Goal: Information Seeking & Learning: Check status

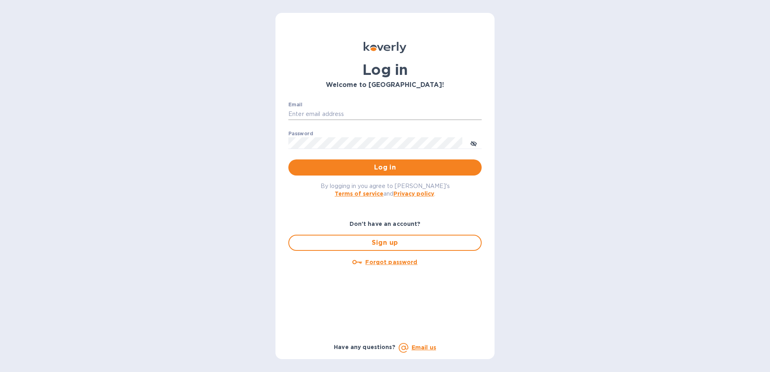
click at [382, 114] on input "Email" at bounding box center [384, 114] width 193 height 12
paste input "[EMAIL_ADDRESS][DOMAIN_NAME]"
type input "[EMAIL_ADDRESS][DOMAIN_NAME]"
click at [325, 134] on div "Password ​" at bounding box center [384, 145] width 193 height 29
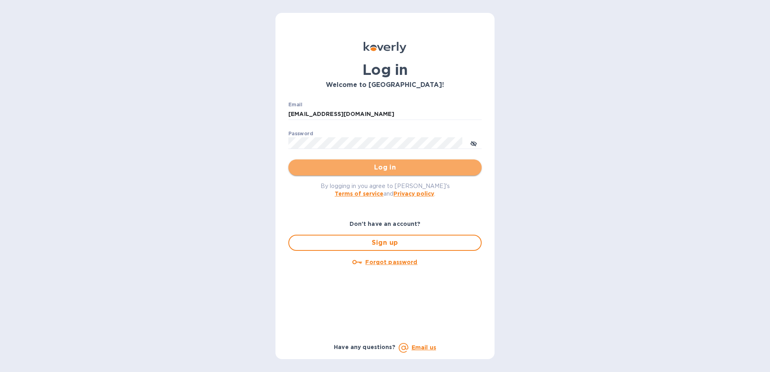
click at [339, 161] on button "Log in" at bounding box center [384, 167] width 193 height 16
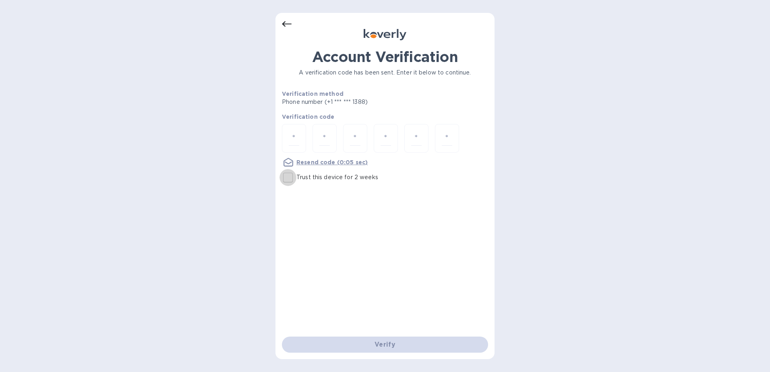
click at [292, 181] on input "Trust this device for 2 weeks" at bounding box center [287, 177] width 17 height 17
checkbox input "true"
click at [295, 139] on input "number" at bounding box center [294, 138] width 10 height 15
type input "6"
type input "1"
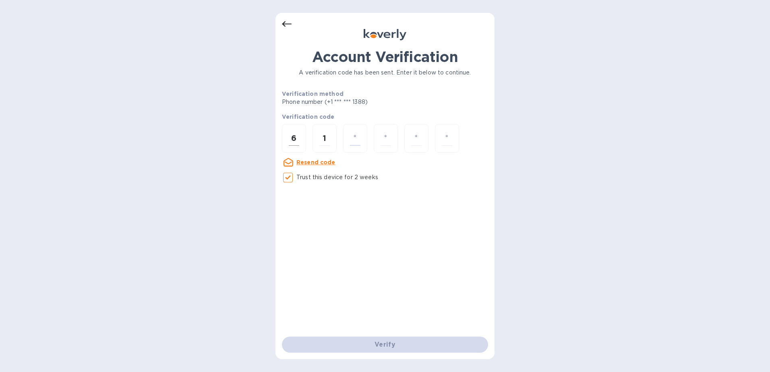
type input "5"
type input "9"
type input "3"
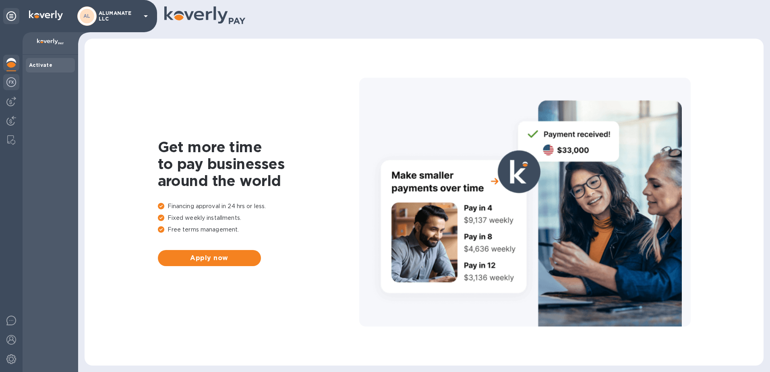
click at [12, 86] on img at bounding box center [11, 82] width 10 height 10
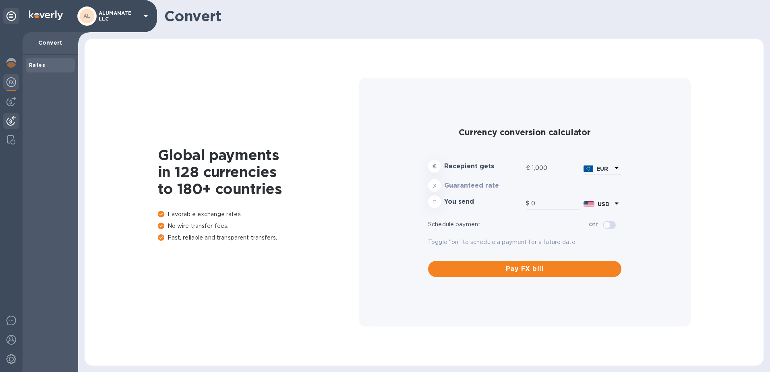
type input "1,162.89"
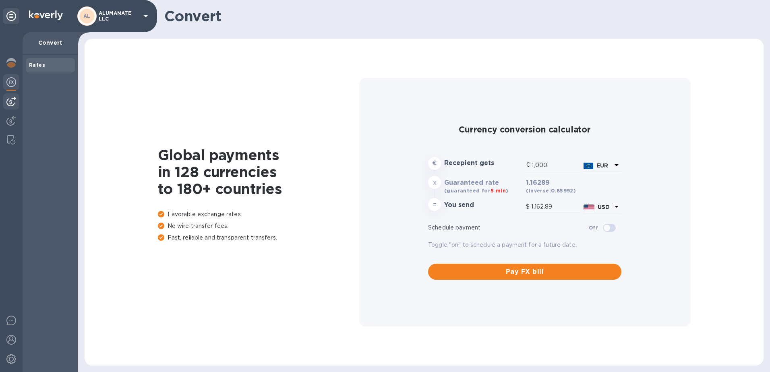
click at [10, 104] on img at bounding box center [11, 102] width 10 height 10
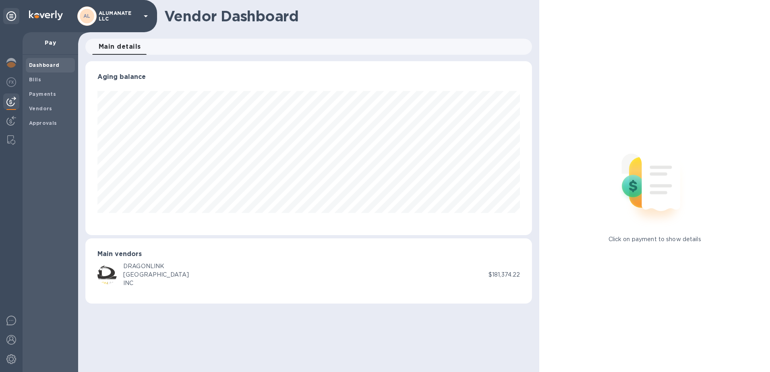
scroll to position [174, 447]
click at [10, 119] on img at bounding box center [11, 121] width 10 height 10
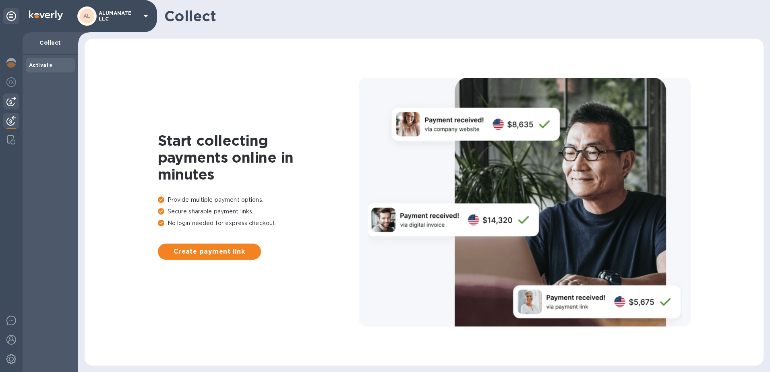
click at [10, 108] on div at bounding box center [11, 101] width 16 height 16
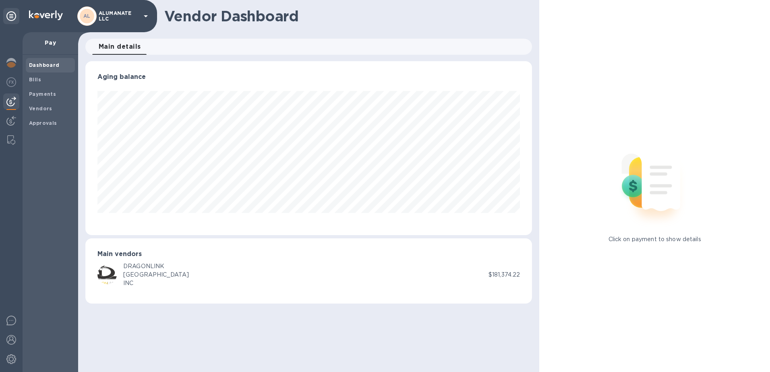
scroll to position [174, 447]
click at [35, 65] on b "Dashboard" at bounding box center [44, 65] width 31 height 6
click at [14, 62] on img at bounding box center [11, 63] width 10 height 10
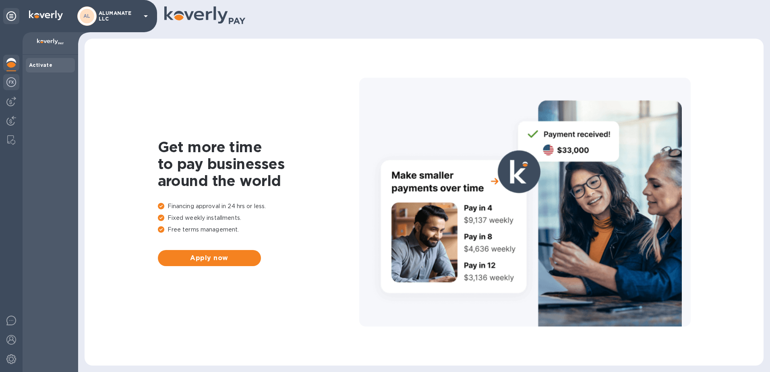
click at [17, 78] on div at bounding box center [11, 83] width 16 height 18
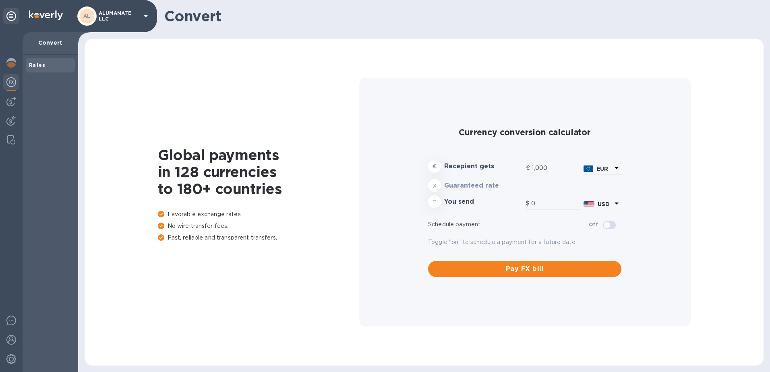
type input "1,162.89"
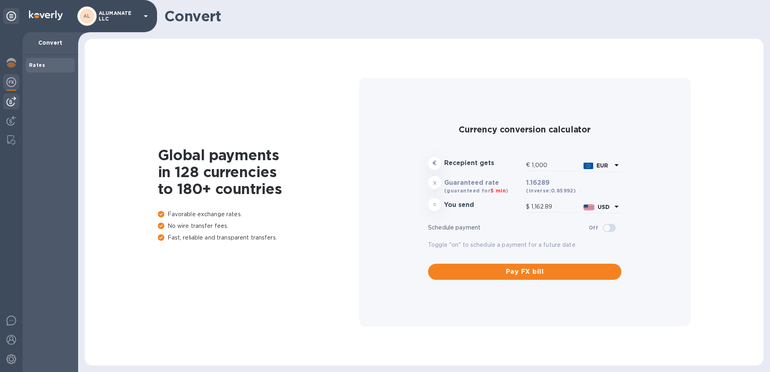
click at [15, 97] on div at bounding box center [11, 101] width 16 height 16
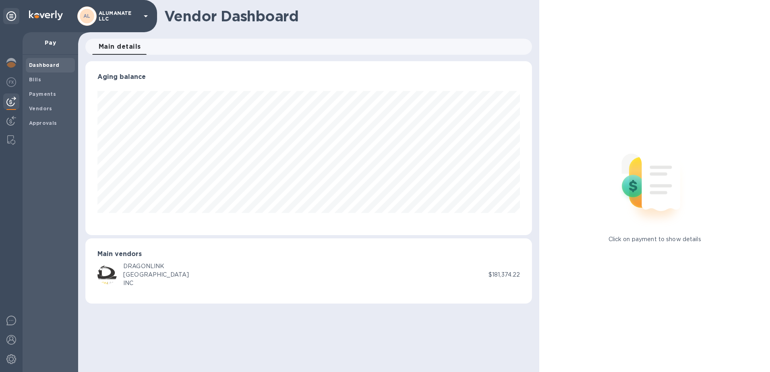
scroll to position [174, 447]
click at [10, 120] on img at bounding box center [11, 121] width 10 height 10
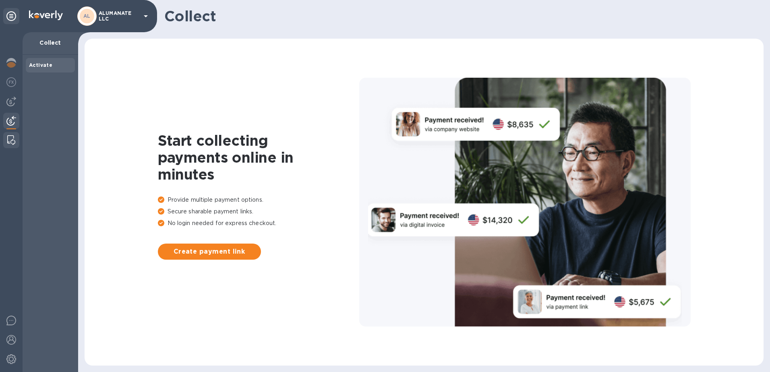
click at [8, 143] on img at bounding box center [11, 140] width 8 height 10
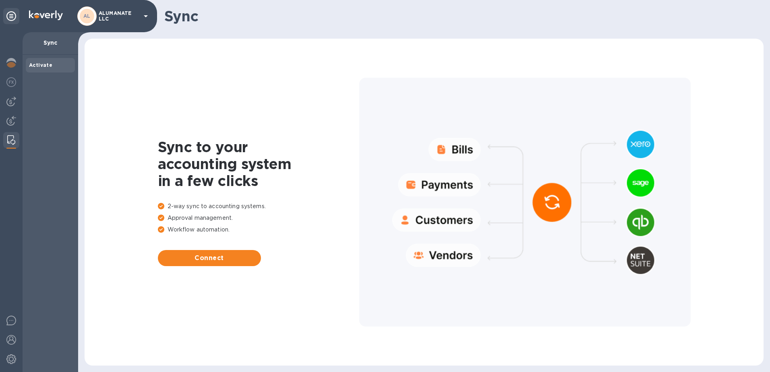
click at [114, 22] on div "AL ALUMANATE LLC" at bounding box center [113, 15] width 73 height 19
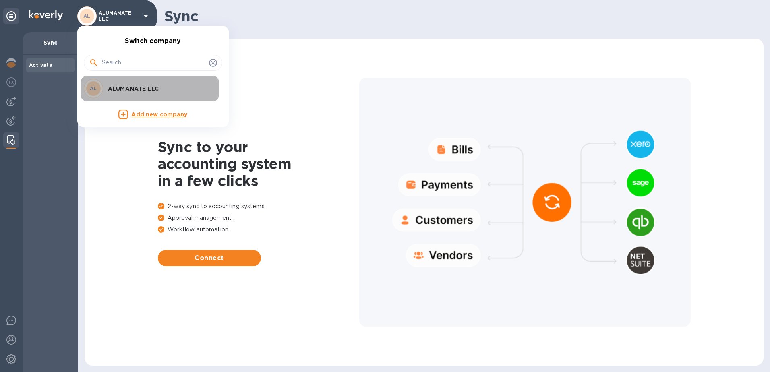
click at [125, 90] on p "ALUMANATE LLC" at bounding box center [158, 89] width 101 height 8
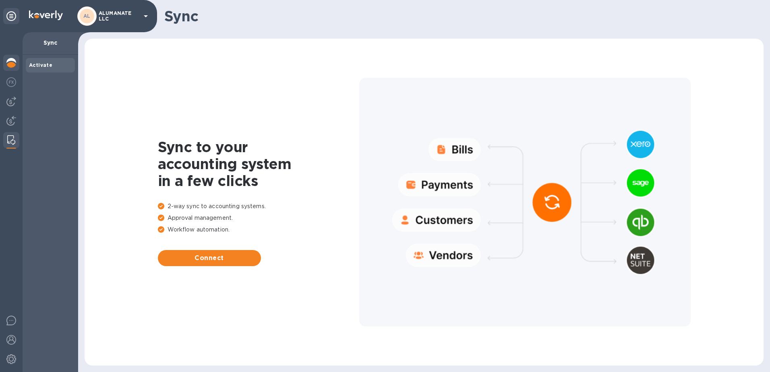
click at [11, 66] on img at bounding box center [11, 63] width 10 height 10
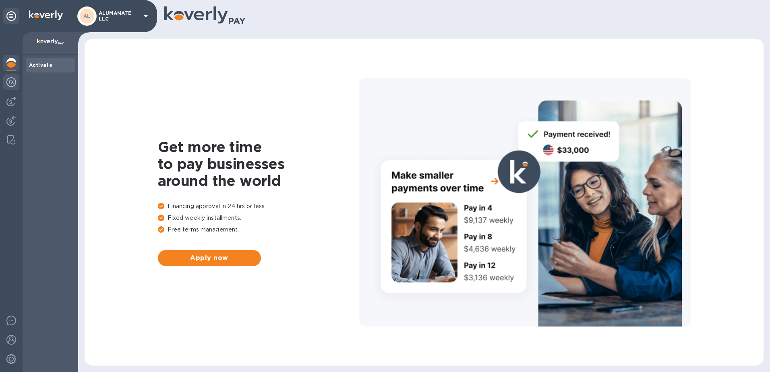
click at [15, 87] on div at bounding box center [11, 83] width 16 height 18
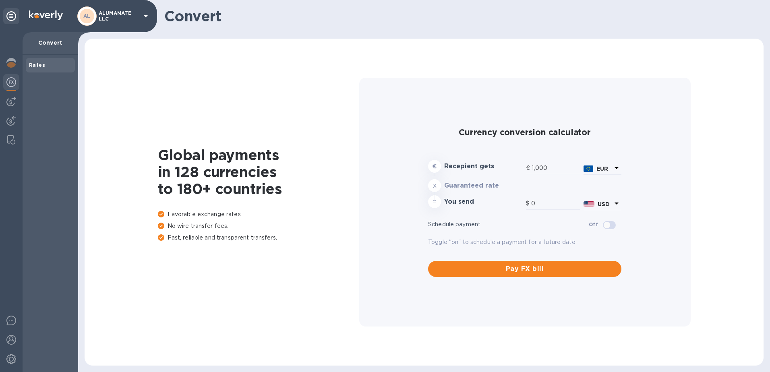
type input "1,162.89"
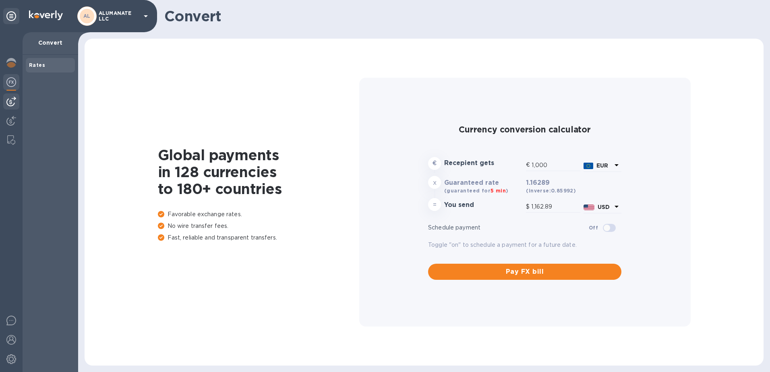
click at [8, 104] on img at bounding box center [11, 102] width 10 height 10
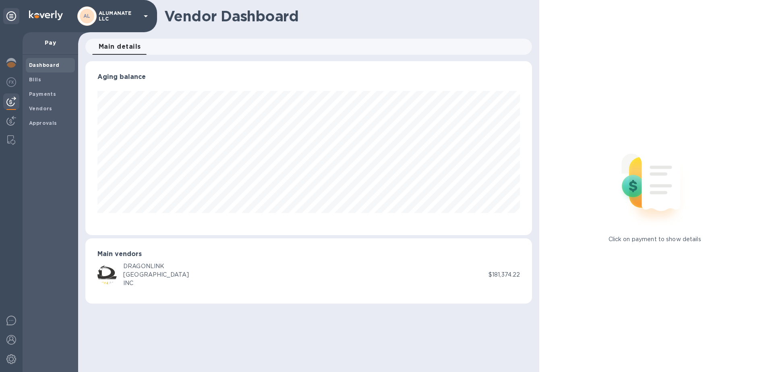
scroll to position [174, 447]
click at [40, 81] on b "Bills" at bounding box center [35, 79] width 12 height 6
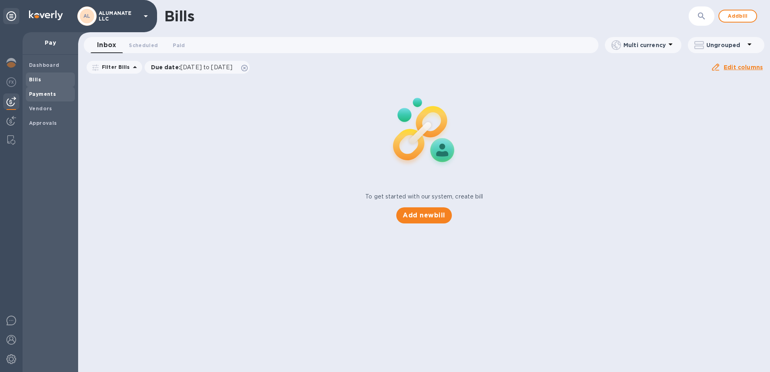
click at [52, 95] on b "Payments" at bounding box center [42, 94] width 27 height 6
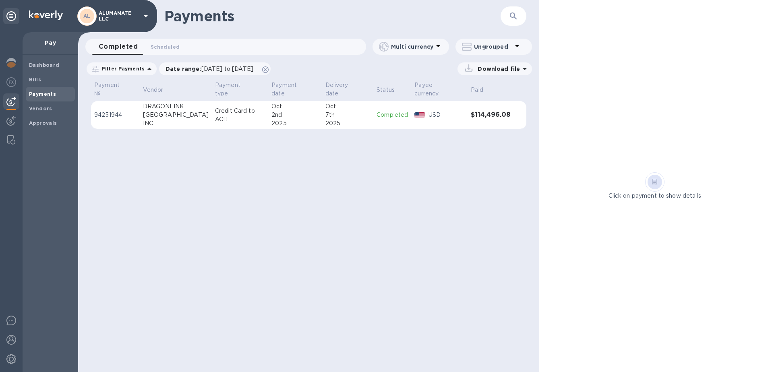
click at [176, 102] on div "DRAGONLINK" at bounding box center [176, 106] width 66 height 8
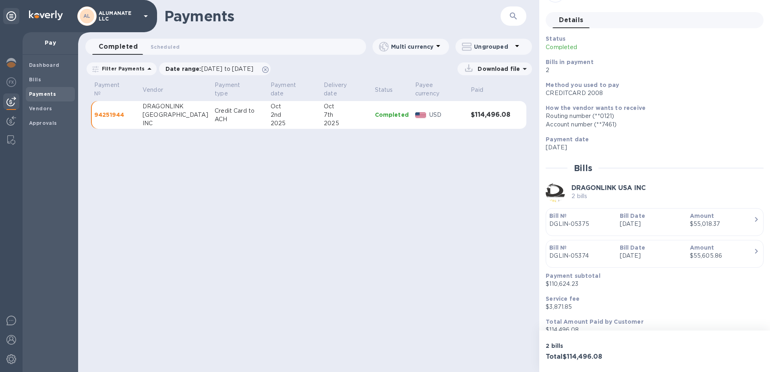
scroll to position [33, 0]
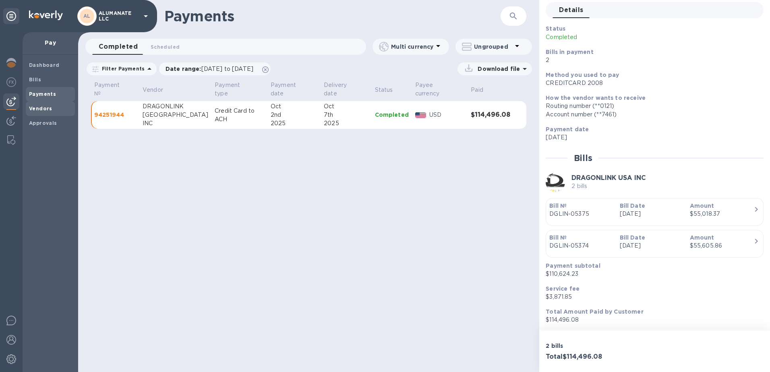
click at [58, 109] on span "Vendors" at bounding box center [50, 109] width 43 height 8
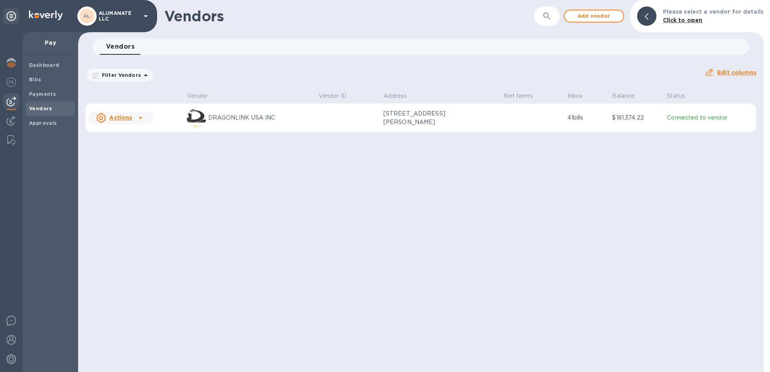
click at [220, 118] on p "DRAGONLINK USA INC" at bounding box center [260, 118] width 104 height 8
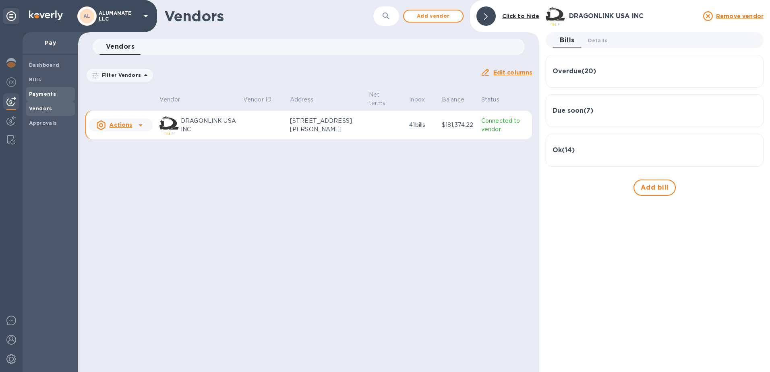
click at [48, 98] on span "Payments" at bounding box center [42, 94] width 27 height 8
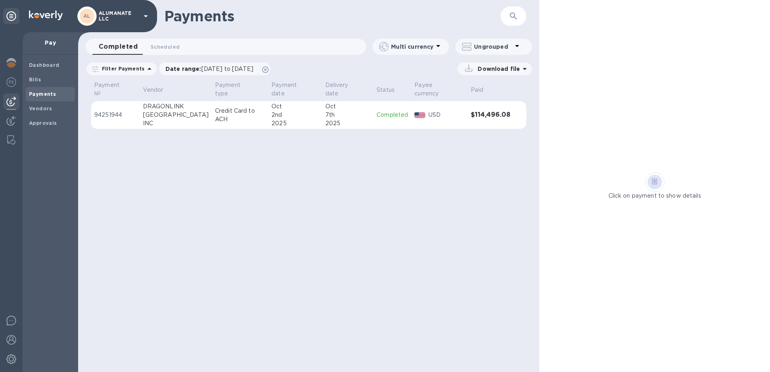
click at [107, 101] on td "94251944" at bounding box center [115, 115] width 49 height 28
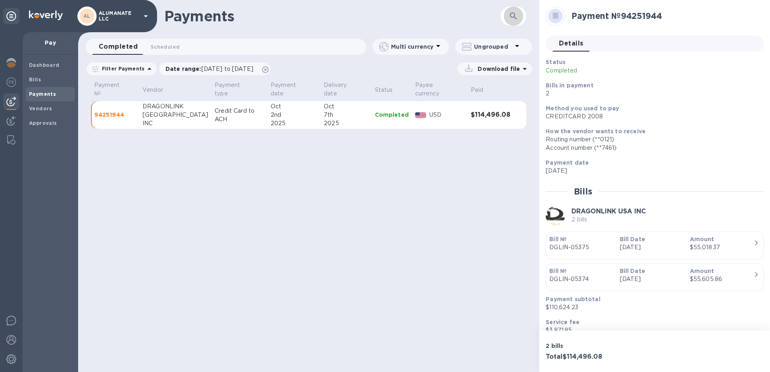
click at [509, 17] on icon "button" at bounding box center [513, 16] width 10 height 10
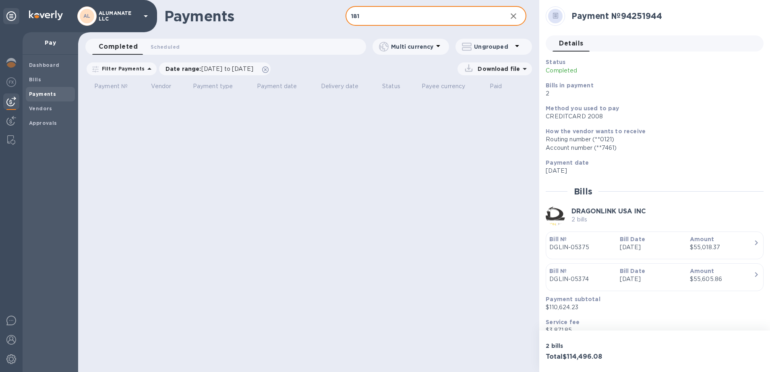
type input "181"
click at [464, 133] on div "Payments 181 ​ Completed 0 Scheduled 0 Multi currency Ungrouped Filter Payments…" at bounding box center [308, 186] width 461 height 372
click at [269, 70] on icon at bounding box center [265, 69] width 6 height 6
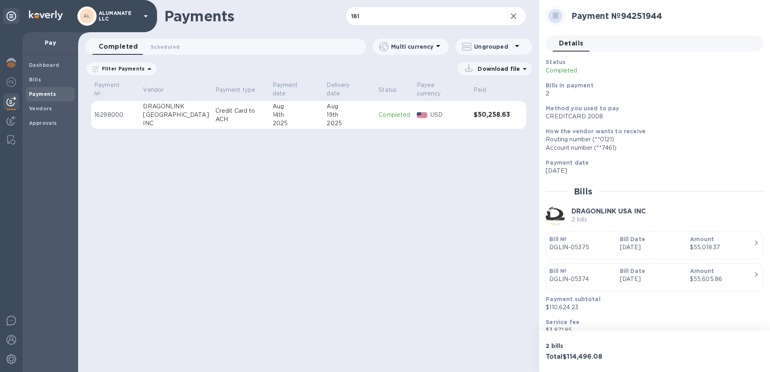
click at [304, 119] on div "2025" at bounding box center [297, 123] width 48 height 8
click at [37, 81] on b "Bills" at bounding box center [35, 79] width 12 height 6
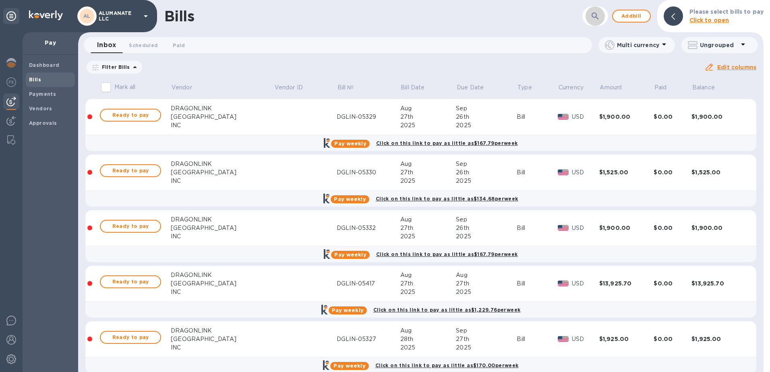
click at [600, 14] on icon "button" at bounding box center [595, 16] width 10 height 10
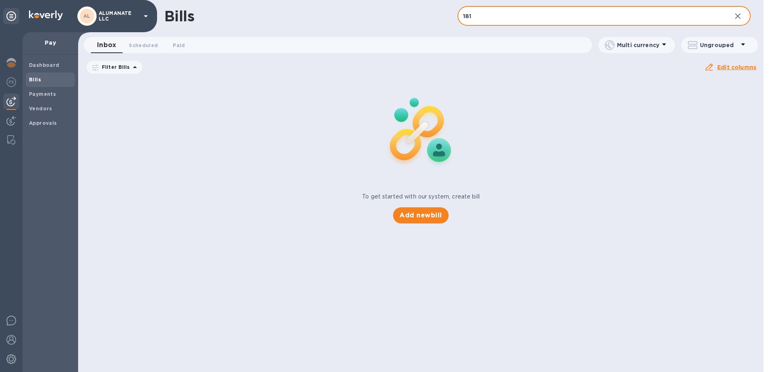
type input "181"
click at [0, 0] on icon at bounding box center [0, 0] width 0 height 0
click at [51, 93] on b "Payments" at bounding box center [42, 94] width 27 height 6
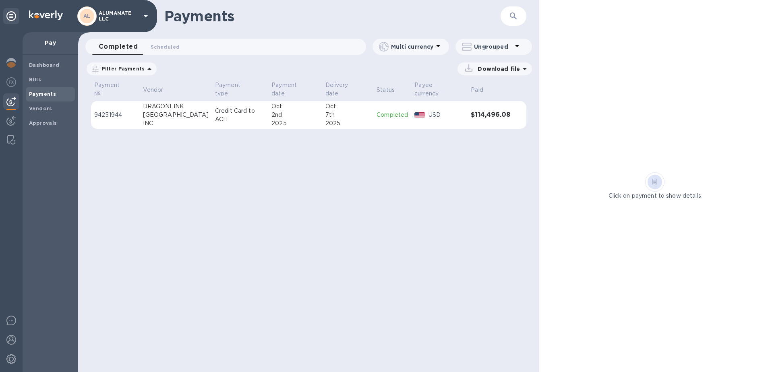
click at [252, 109] on td "Credit Card to ACH" at bounding box center [240, 115] width 56 height 28
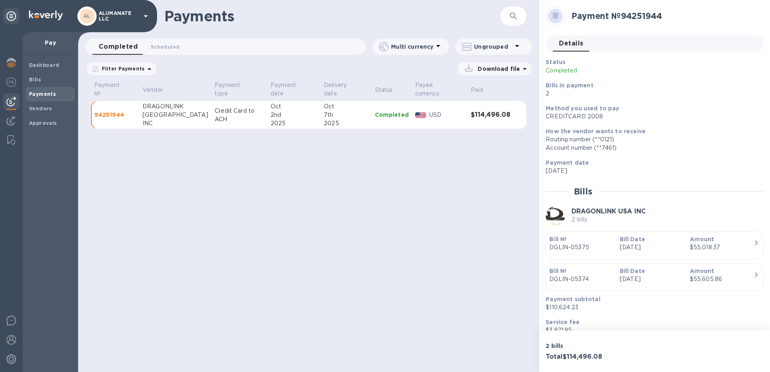
click at [10, 101] on img at bounding box center [11, 102] width 10 height 10
click at [45, 77] on span "Bills" at bounding box center [50, 80] width 43 height 8
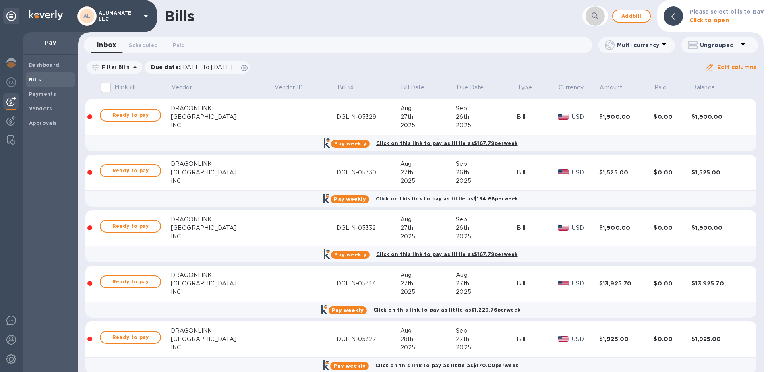
click at [600, 17] on icon "button" at bounding box center [595, 16] width 10 height 10
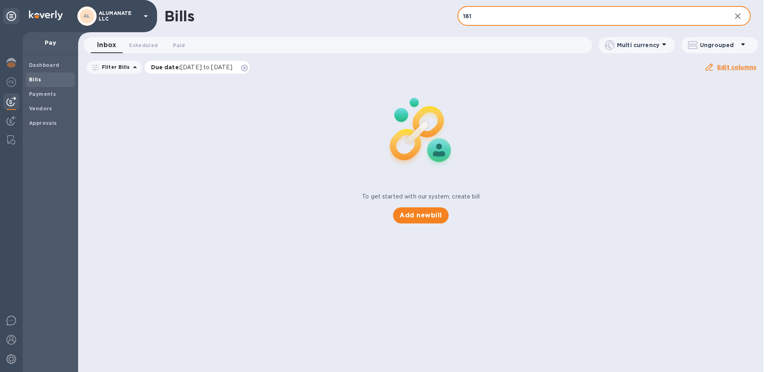
type input "181"
click at [248, 67] on icon at bounding box center [244, 68] width 6 height 6
click at [349, 91] on div "To get started with our system, create bill Add new bill" at bounding box center [421, 151] width 692 height 152
click at [550, 19] on input "181" at bounding box center [590, 16] width 267 height 20
click at [46, 93] on b "Payments" at bounding box center [42, 94] width 27 height 6
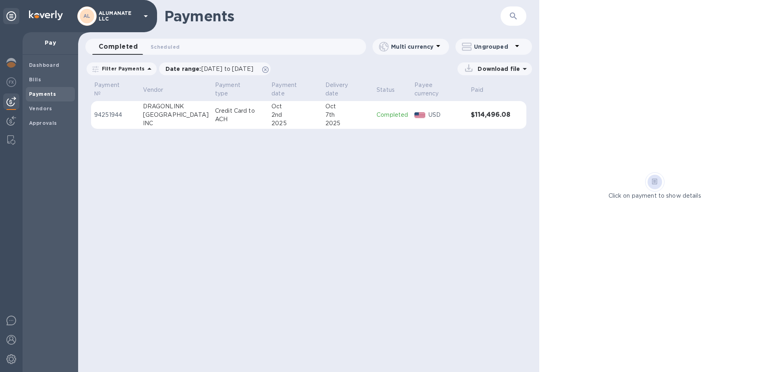
click at [657, 181] on div at bounding box center [654, 182] width 14 height 14
click at [610, 197] on p "Click on payment to show details" at bounding box center [654, 196] width 93 height 8
click at [33, 105] on b "Vendors" at bounding box center [40, 108] width 23 height 6
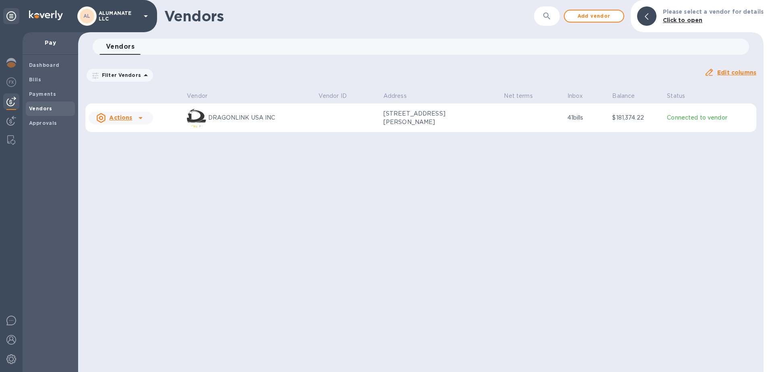
click at [140, 119] on icon at bounding box center [140, 118] width 4 height 2
click at [353, 182] on div at bounding box center [385, 186] width 770 height 372
click at [694, 118] on p "Connected to vendor" at bounding box center [710, 118] width 86 height 8
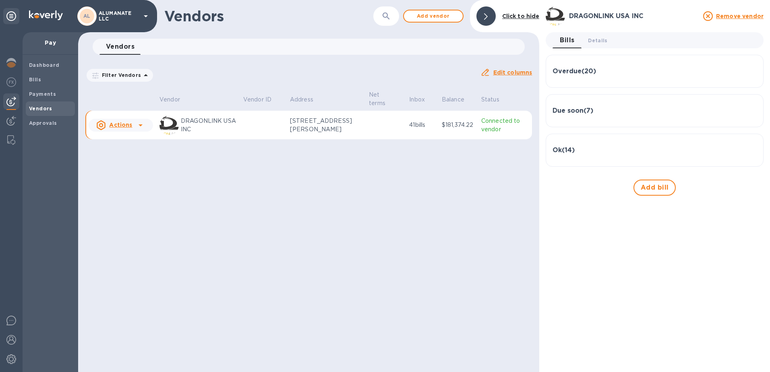
click at [568, 151] on h3 "Ok ( 14 )" at bounding box center [563, 151] width 22 height 8
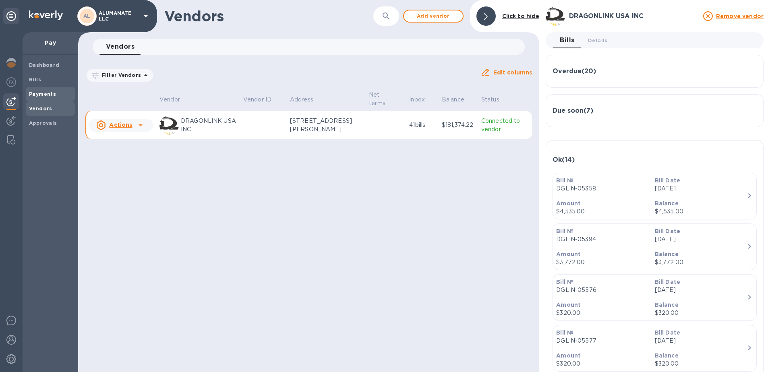
click at [51, 93] on b "Payments" at bounding box center [42, 94] width 27 height 6
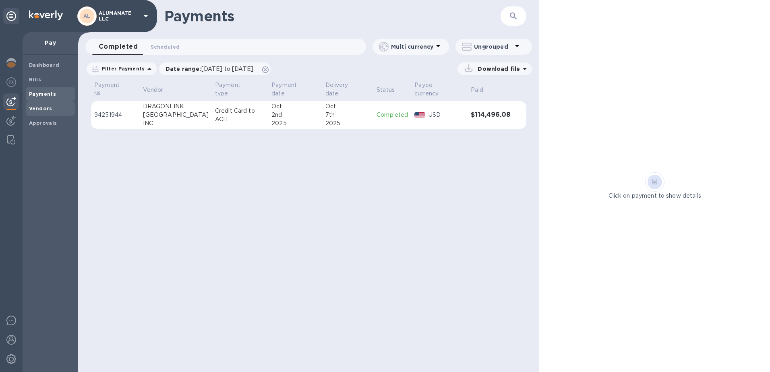
click at [46, 106] on b "Vendors" at bounding box center [40, 108] width 23 height 6
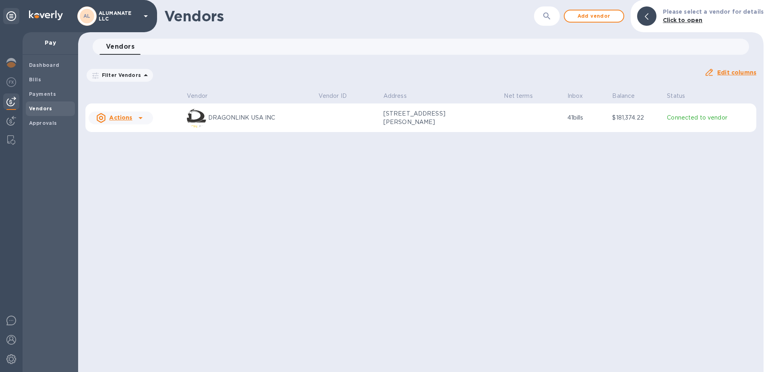
click at [700, 129] on td "Connected to vendor" at bounding box center [709, 117] width 93 height 29
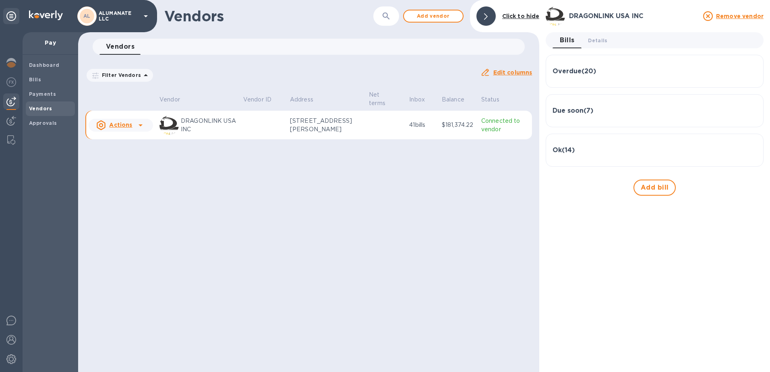
click at [566, 149] on h3 "Ok ( 14 )" at bounding box center [563, 151] width 22 height 8
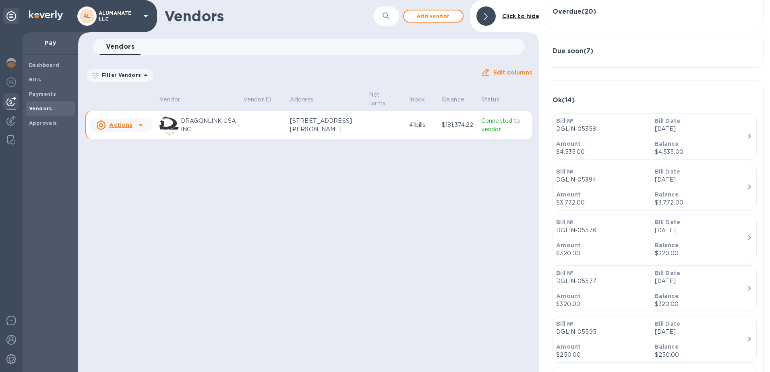
scroll to position [81, 0]
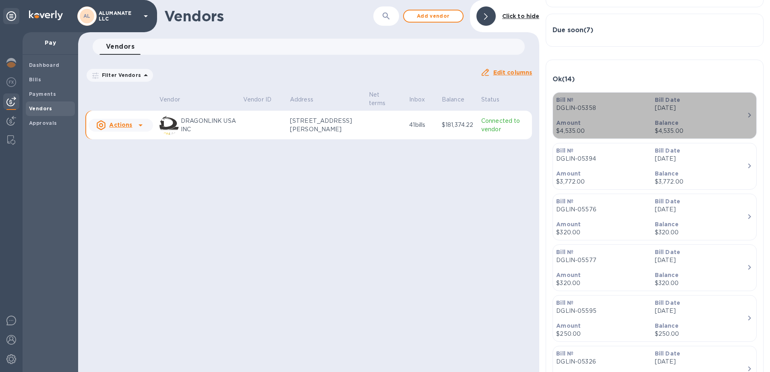
click at [711, 118] on div "Balance $4,535.00" at bounding box center [700, 127] width 98 height 23
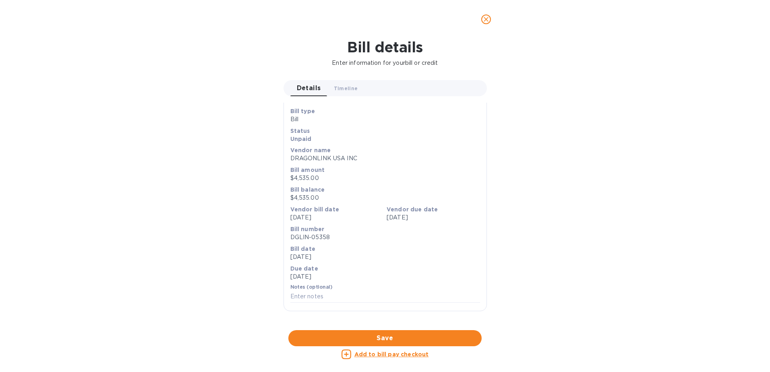
scroll to position [242, 0]
click at [415, 324] on div at bounding box center [384, 330] width 203 height 12
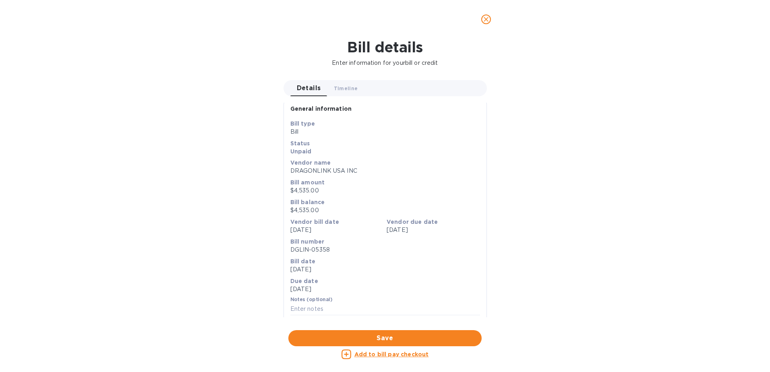
scroll to position [264, 0]
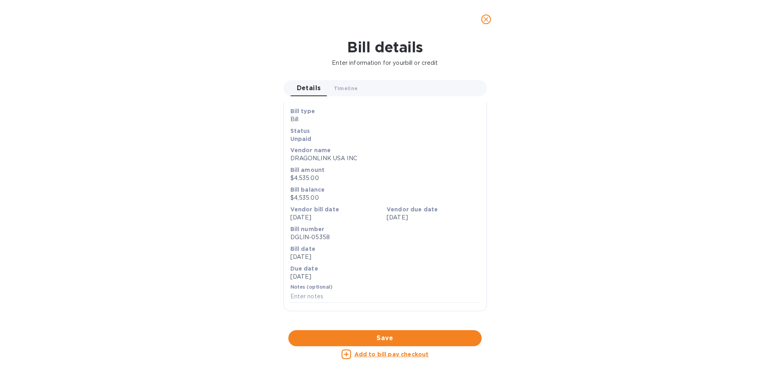
click at [484, 21] on icon "close" at bounding box center [485, 19] width 5 height 5
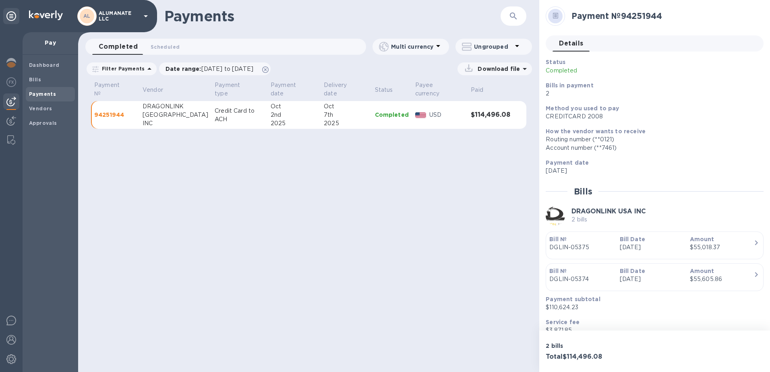
scroll to position [33, 0]
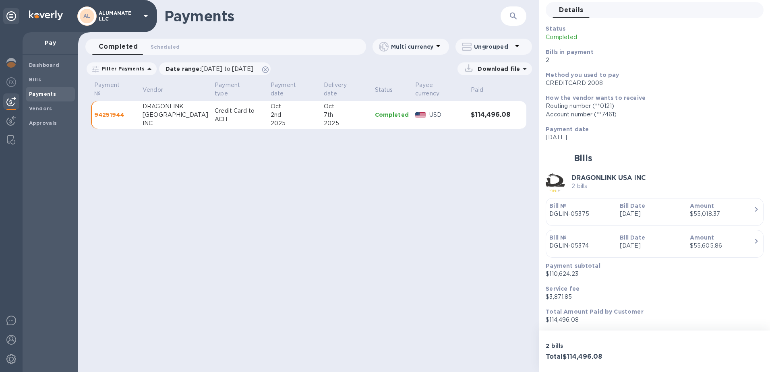
click at [704, 211] on div "$55,018.37" at bounding box center [722, 214] width 64 height 8
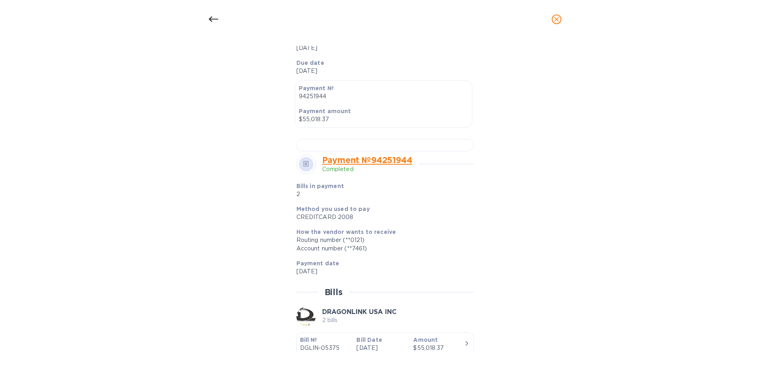
scroll to position [242, 0]
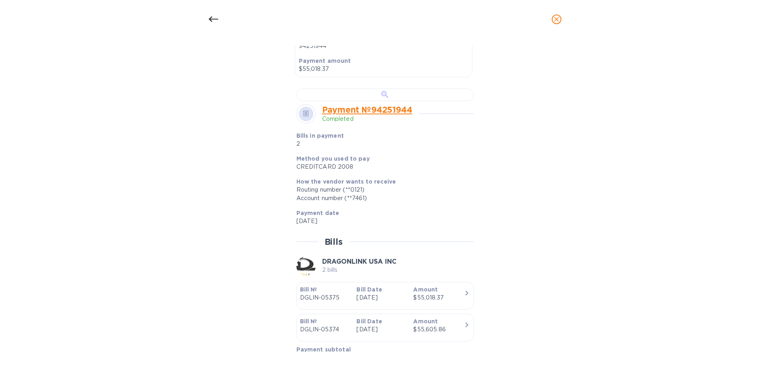
click at [408, 101] on div at bounding box center [385, 95] width 178 height 12
